Goal: Transaction & Acquisition: Purchase product/service

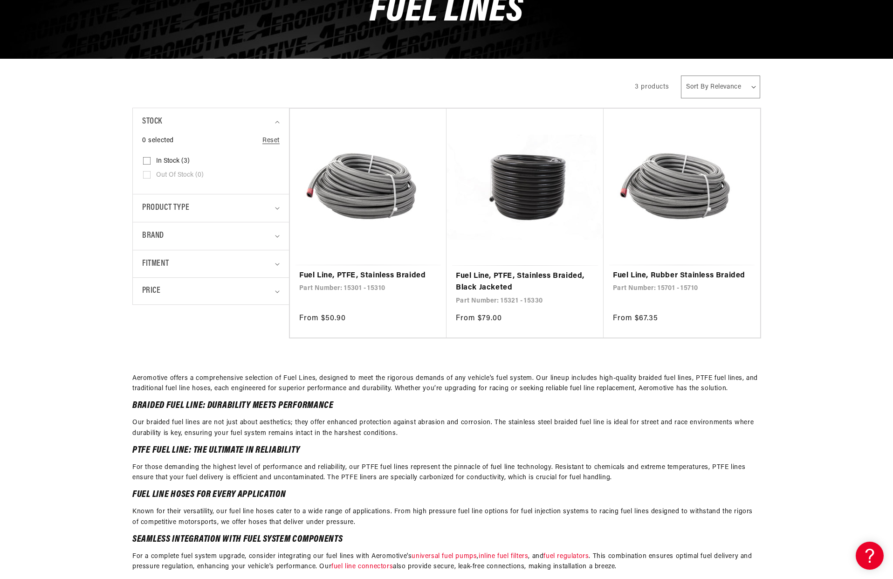
scroll to position [169, 0]
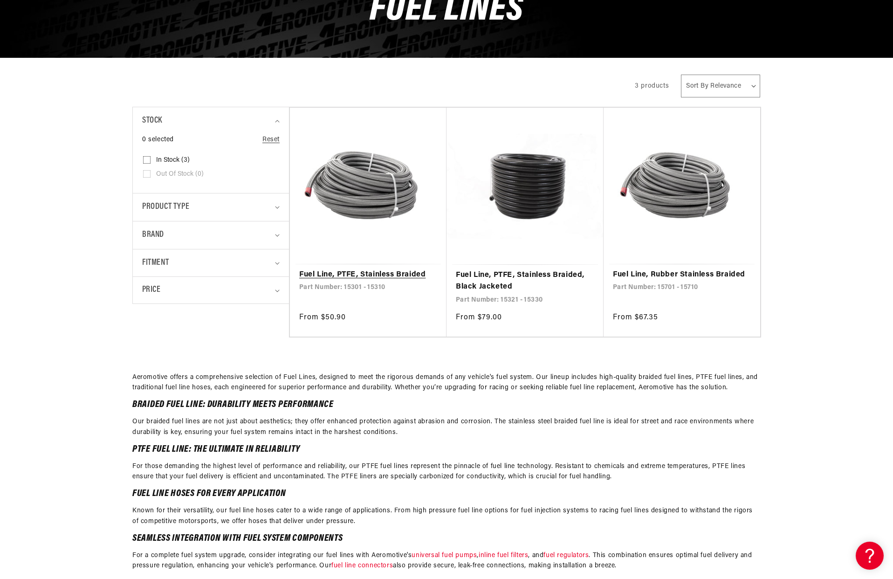
click at [399, 275] on link "Fuel Line, PTFE, Stainless Braided" at bounding box center [368, 275] width 138 height 12
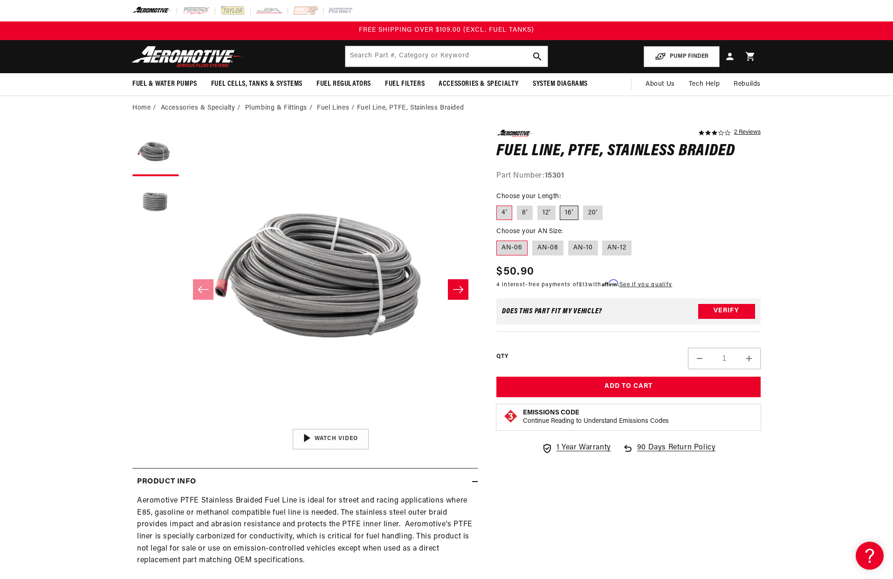
click at [562, 212] on label "16'" at bounding box center [569, 213] width 19 height 15
click at [561, 204] on input "16'" at bounding box center [560, 204] width 0 height 0
radio input "true"
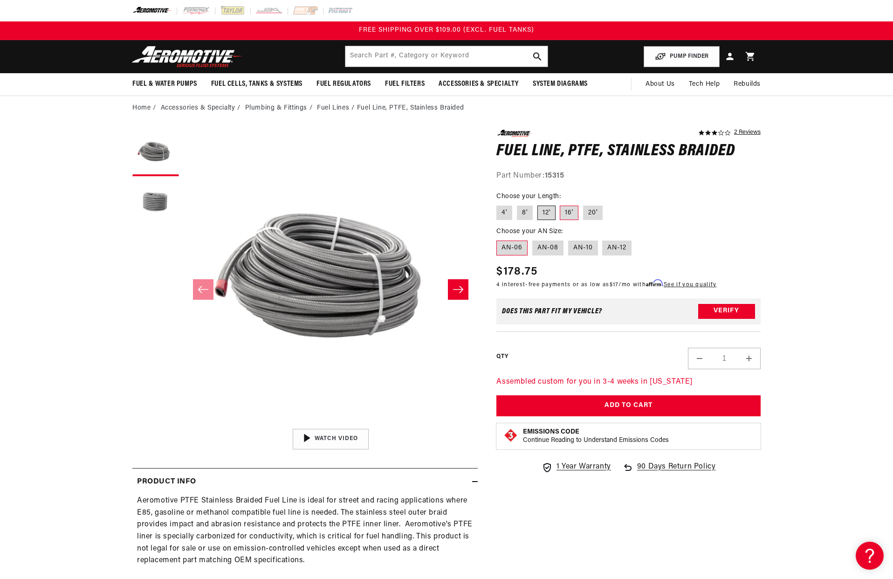
click at [542, 212] on label "12'" at bounding box center [546, 213] width 18 height 15
click at [538, 204] on input "12'" at bounding box center [537, 204] width 0 height 0
radio input "true"
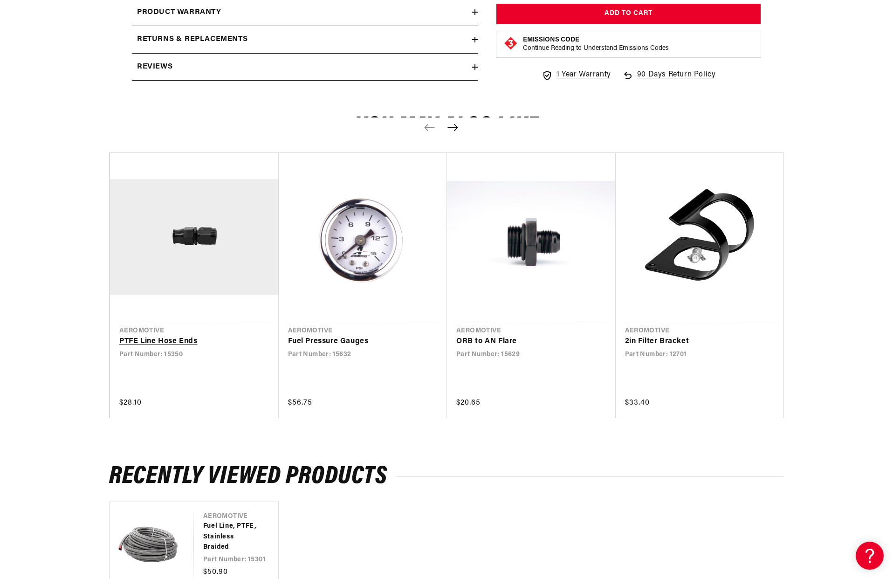
scroll to position [672, 0]
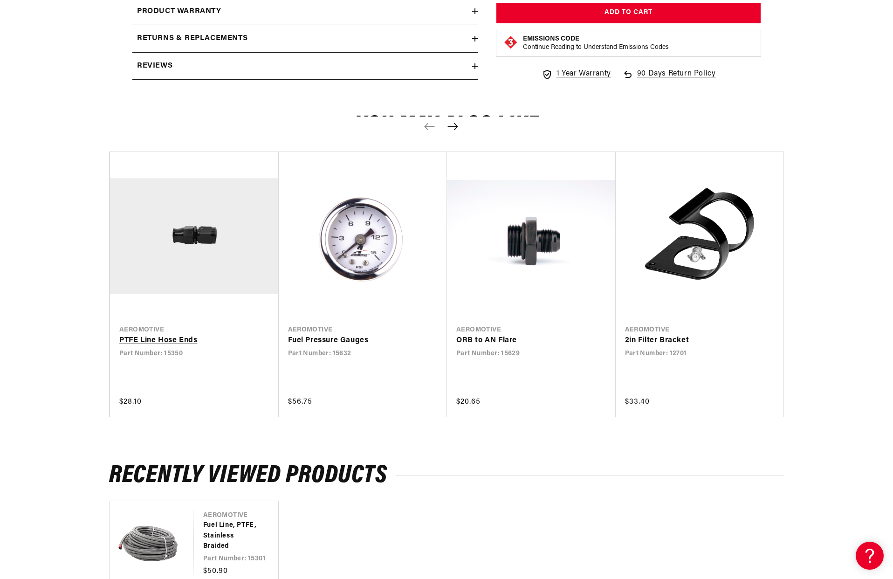
click at [168, 335] on link "PTFE Line Hose Ends" at bounding box center [189, 341] width 141 height 12
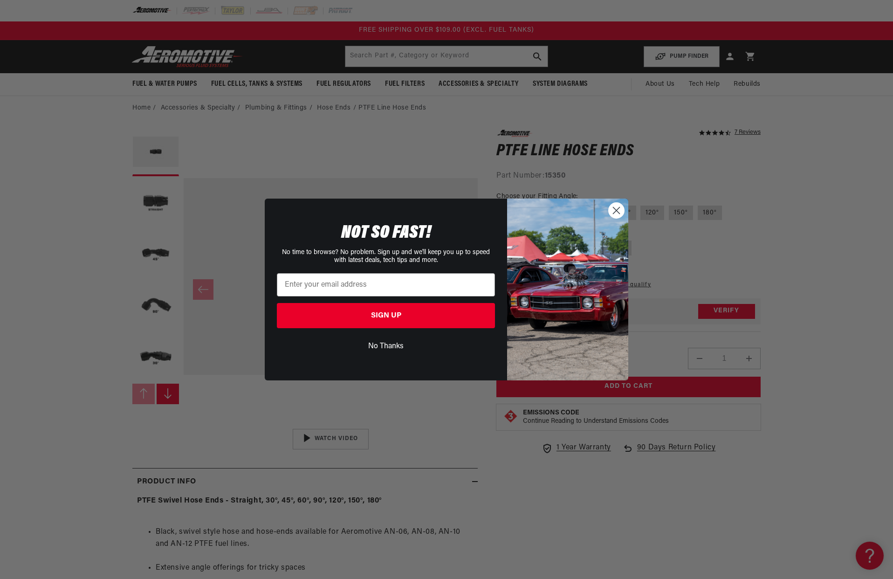
scroll to position [0, 0]
